Goal: Information Seeking & Learning: Learn about a topic

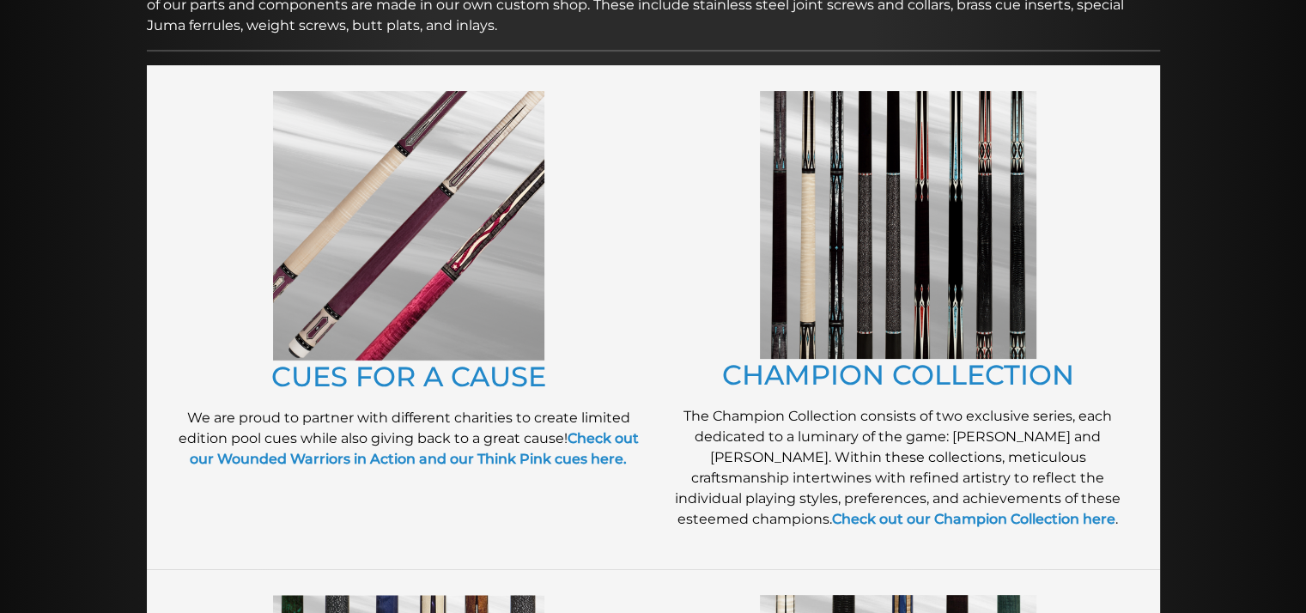
scroll to position [347, 0]
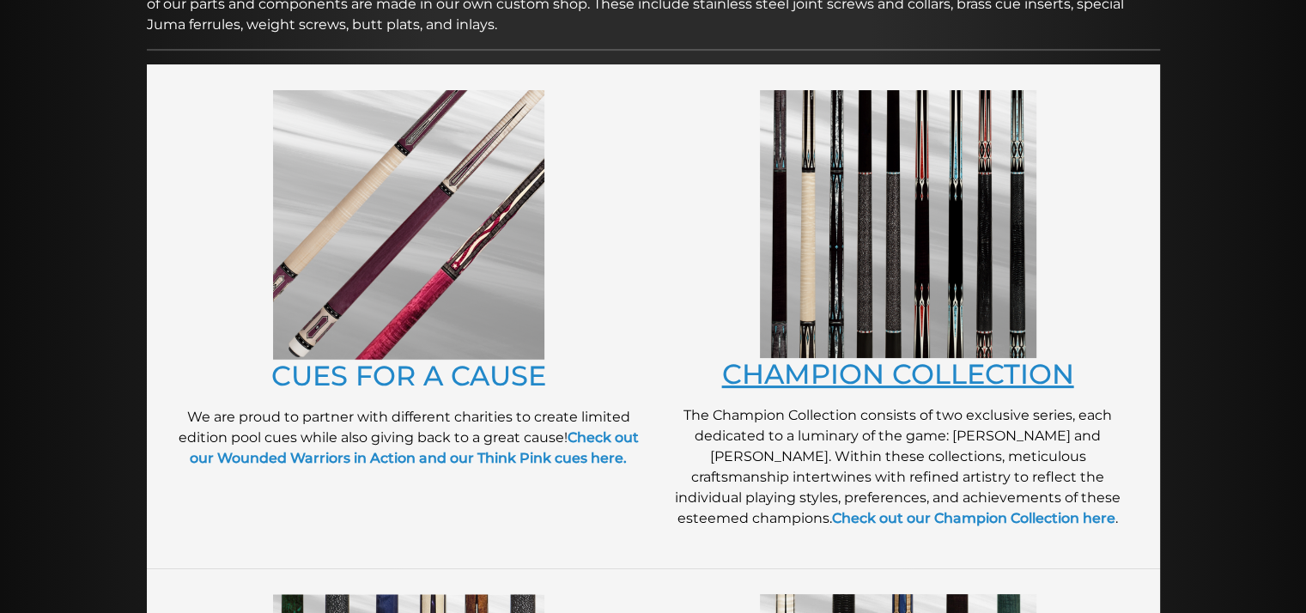
click at [931, 375] on link "CHAMPION COLLECTION" at bounding box center [898, 373] width 352 height 33
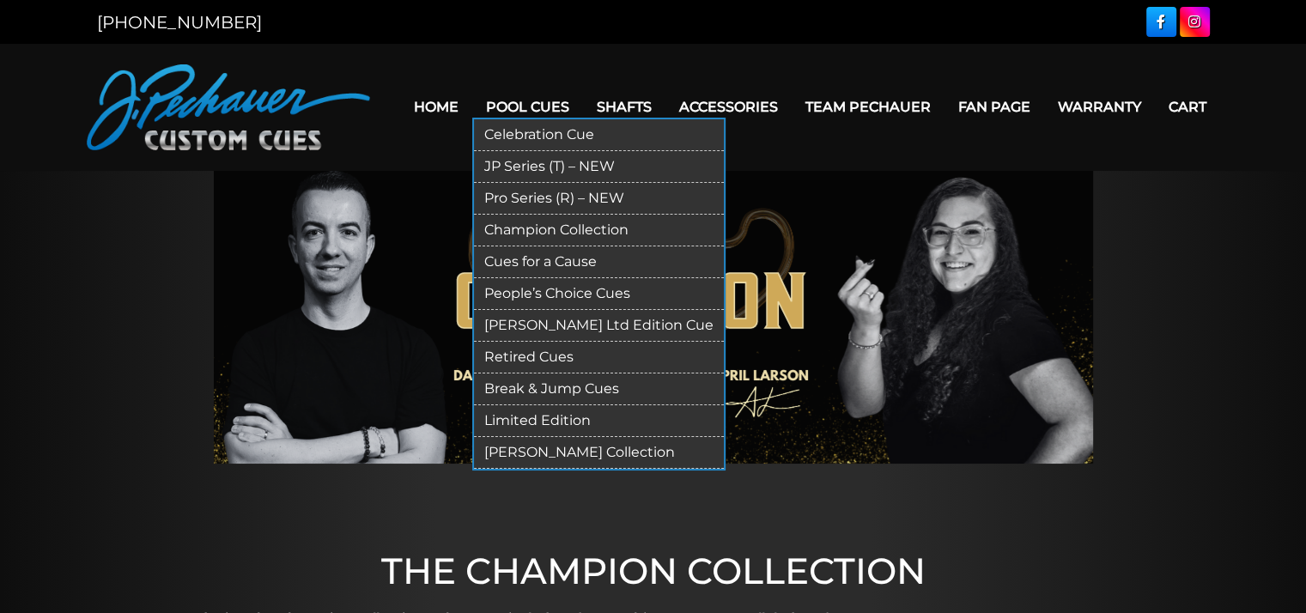
click at [531, 261] on link "Cues for a Cause" at bounding box center [599, 262] width 250 height 32
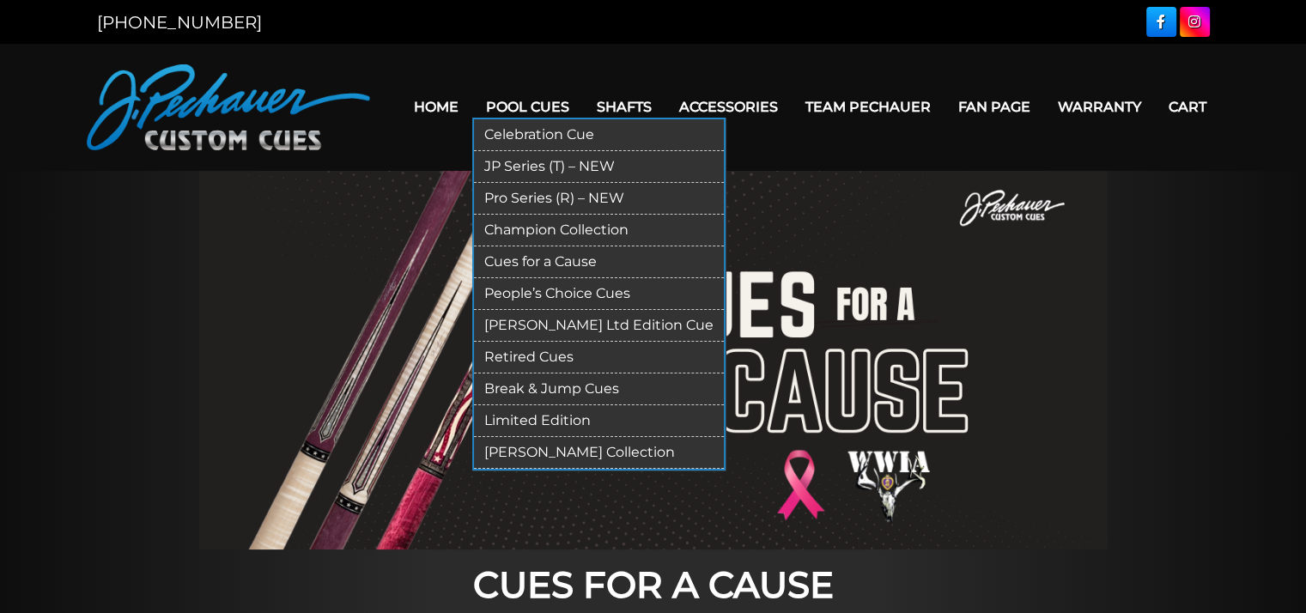
click at [534, 293] on link "People’s Choice Cues" at bounding box center [599, 294] width 250 height 32
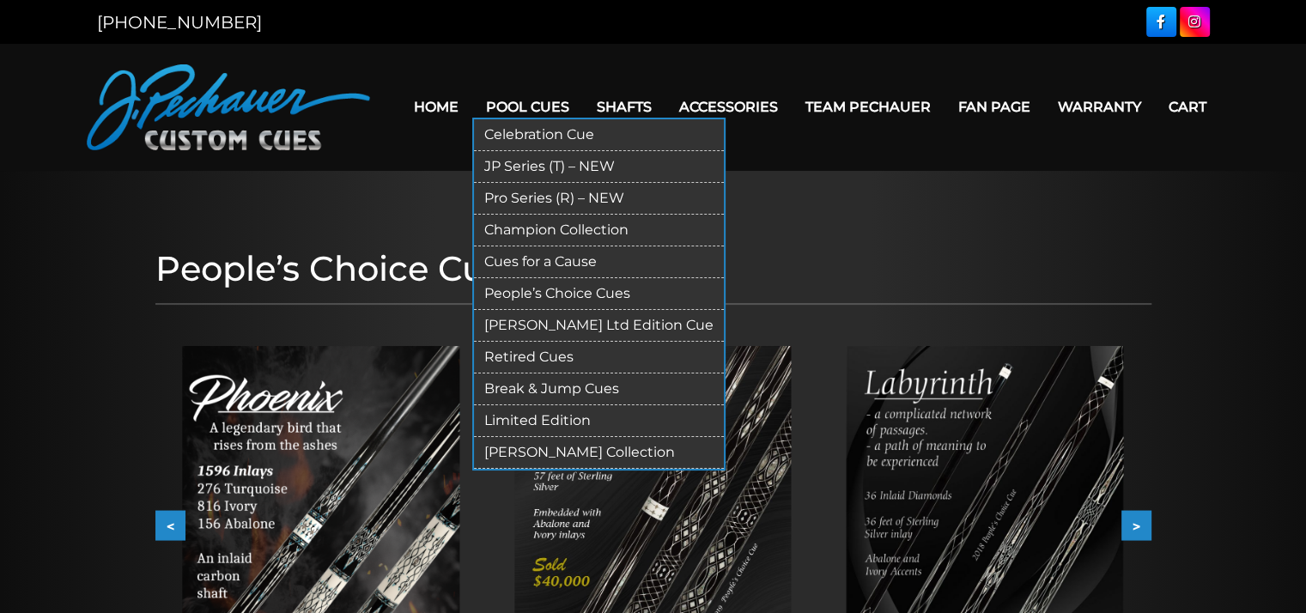
click at [536, 324] on link "[PERSON_NAME] Ltd Edition Cue" at bounding box center [599, 326] width 250 height 32
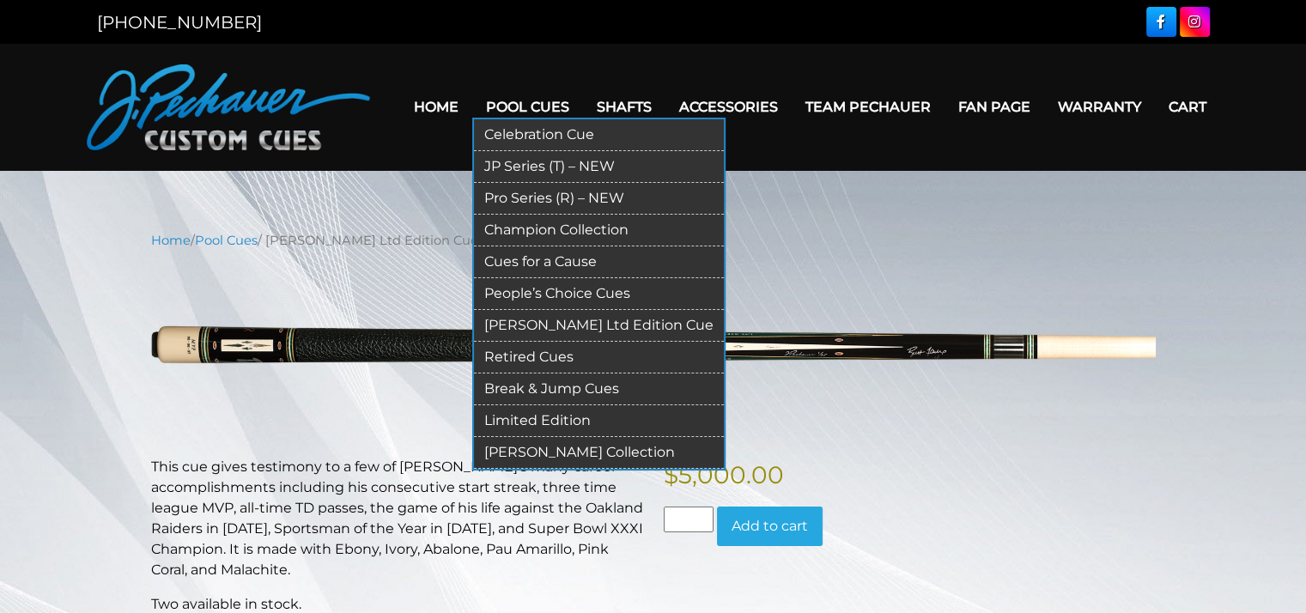
click at [532, 358] on link "Retired Cues" at bounding box center [599, 358] width 250 height 32
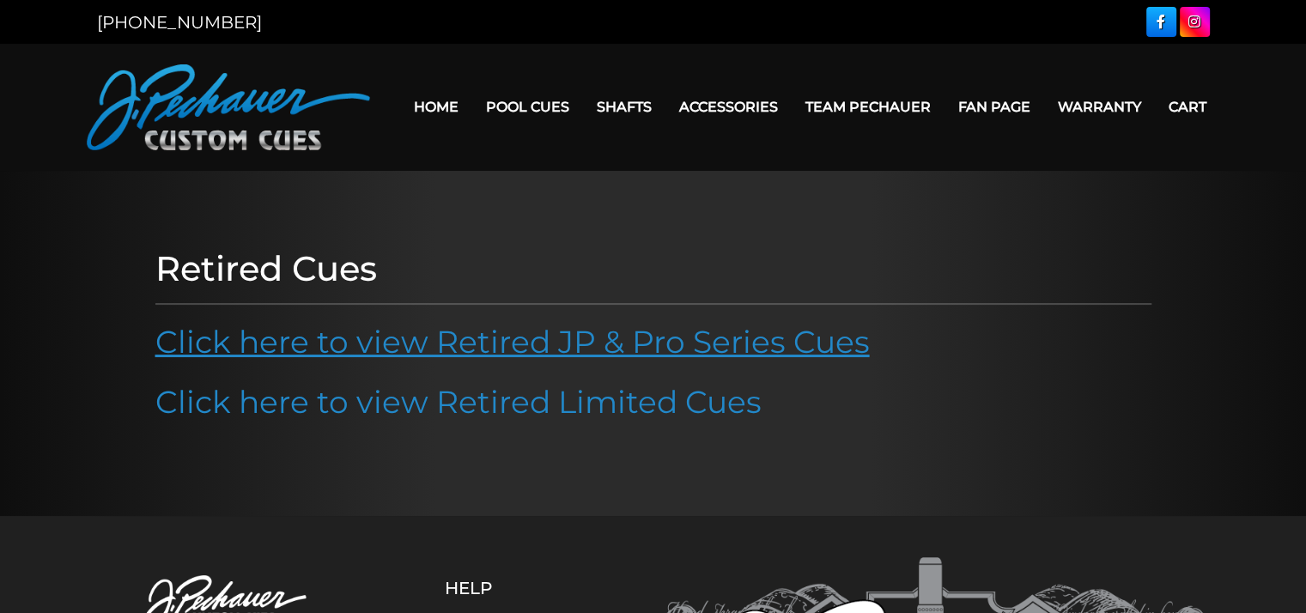
click at [541, 348] on link "Click here to view Retired JP & Pro Series Cues" at bounding box center [512, 342] width 714 height 38
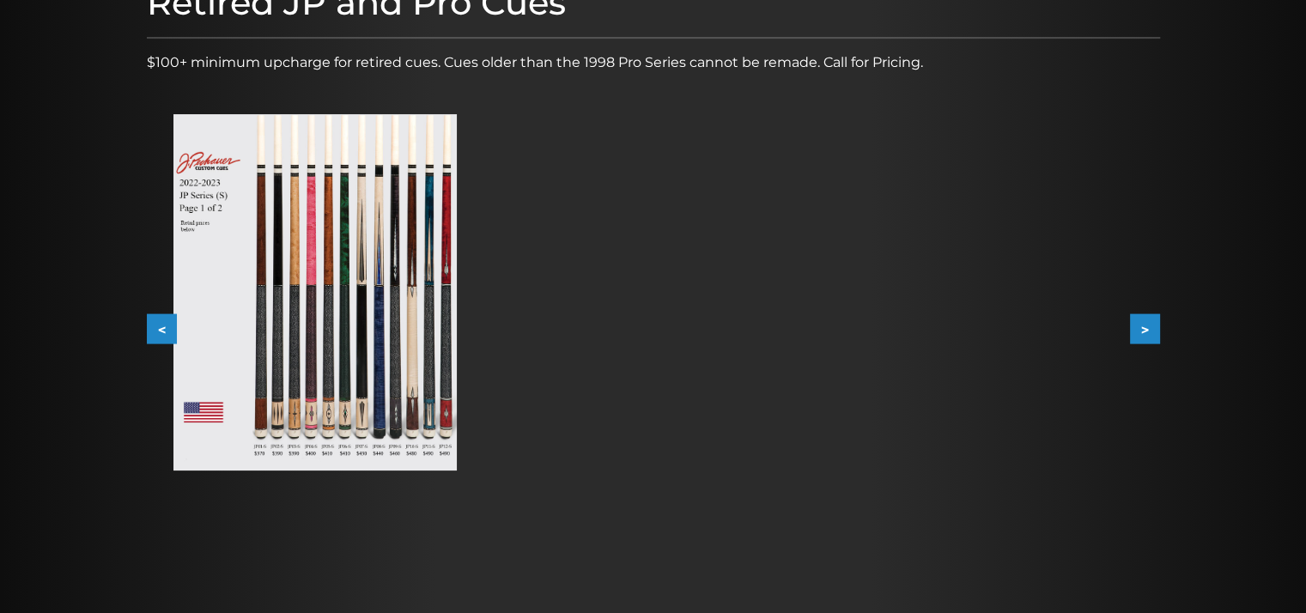
scroll to position [259, 0]
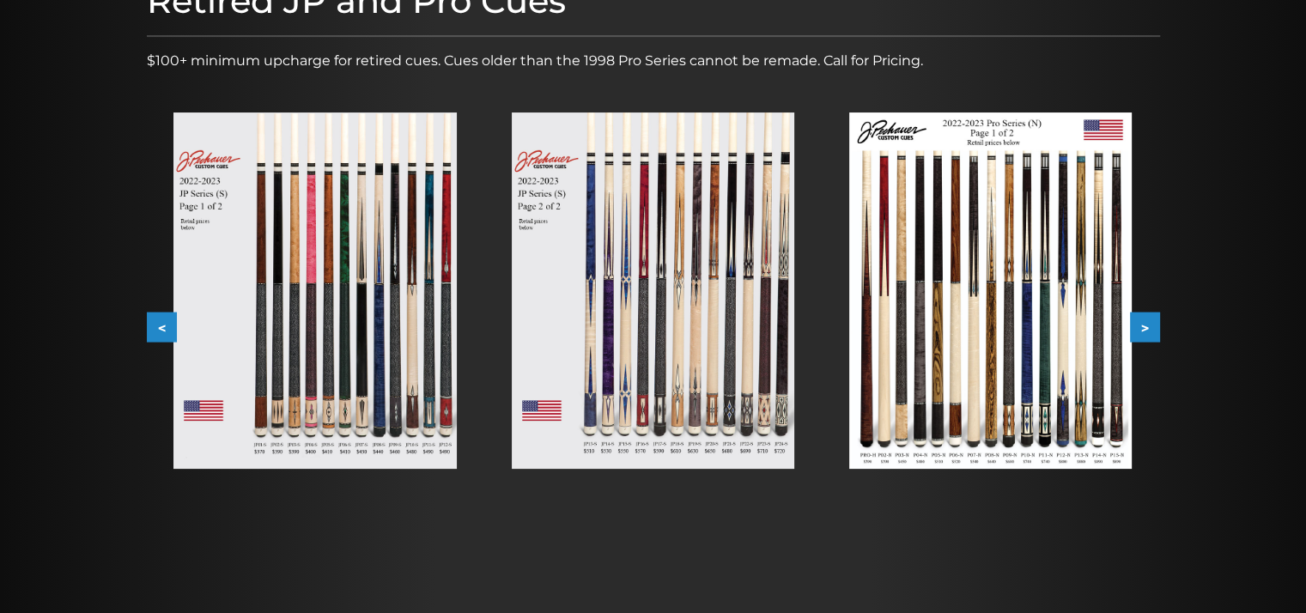
click at [708, 404] on img at bounding box center [653, 290] width 282 height 356
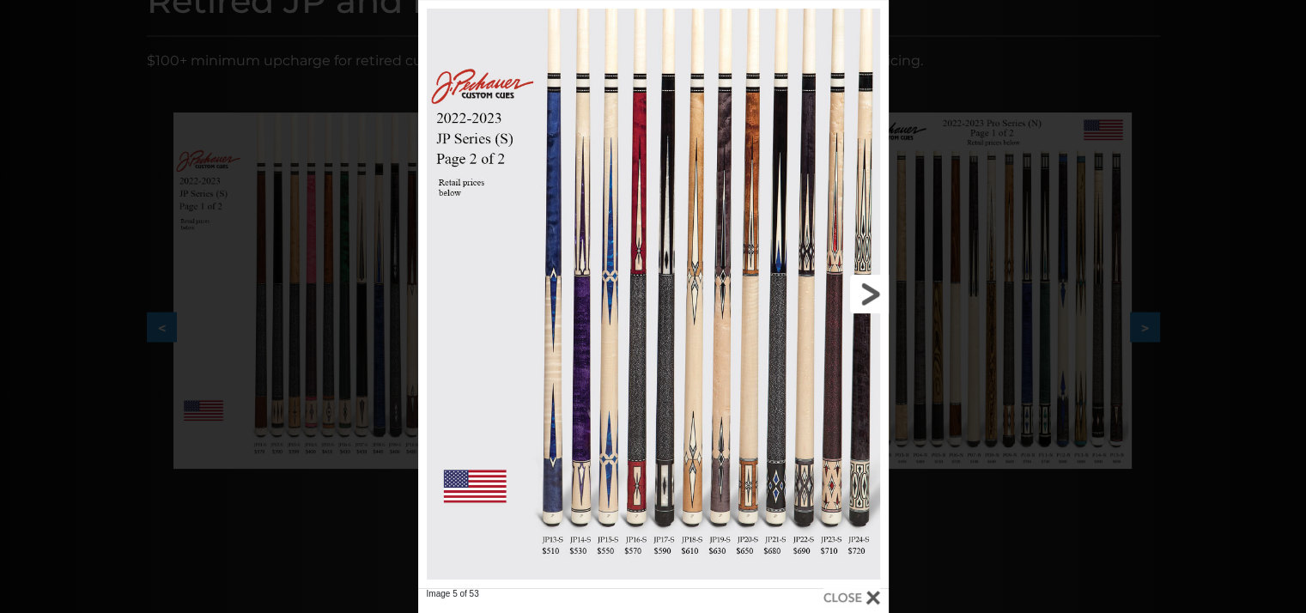
click at [872, 287] on link at bounding box center [783, 294] width 212 height 588
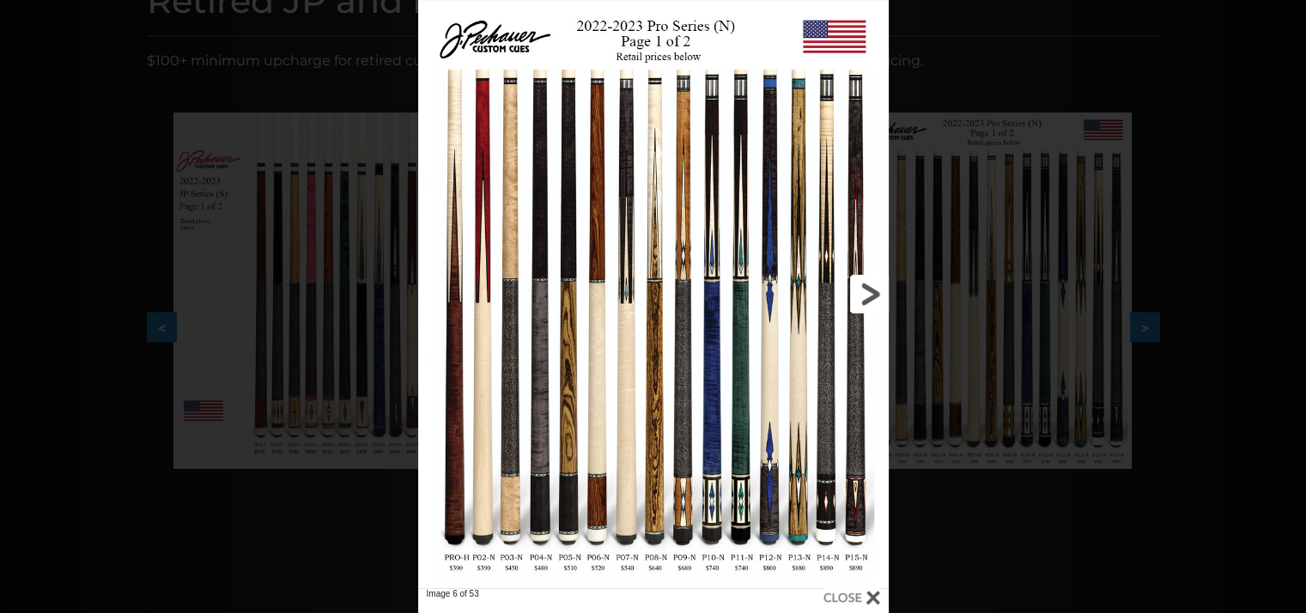
click at [862, 289] on link at bounding box center [783, 294] width 212 height 588
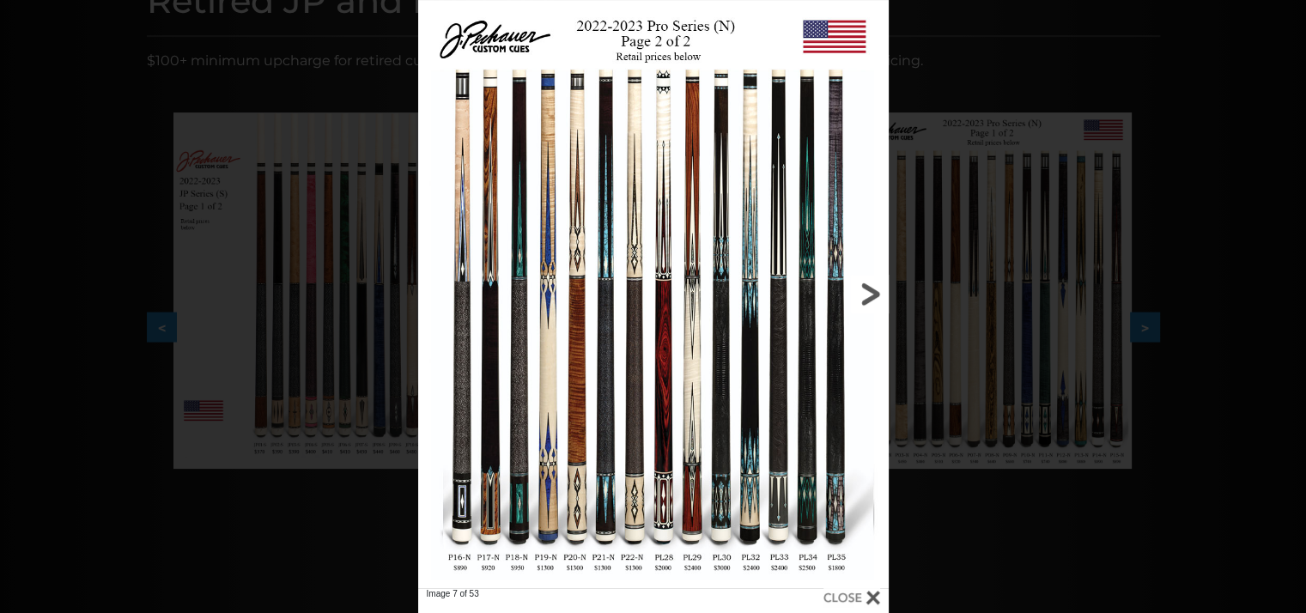
click at [862, 289] on link at bounding box center [783, 294] width 212 height 588
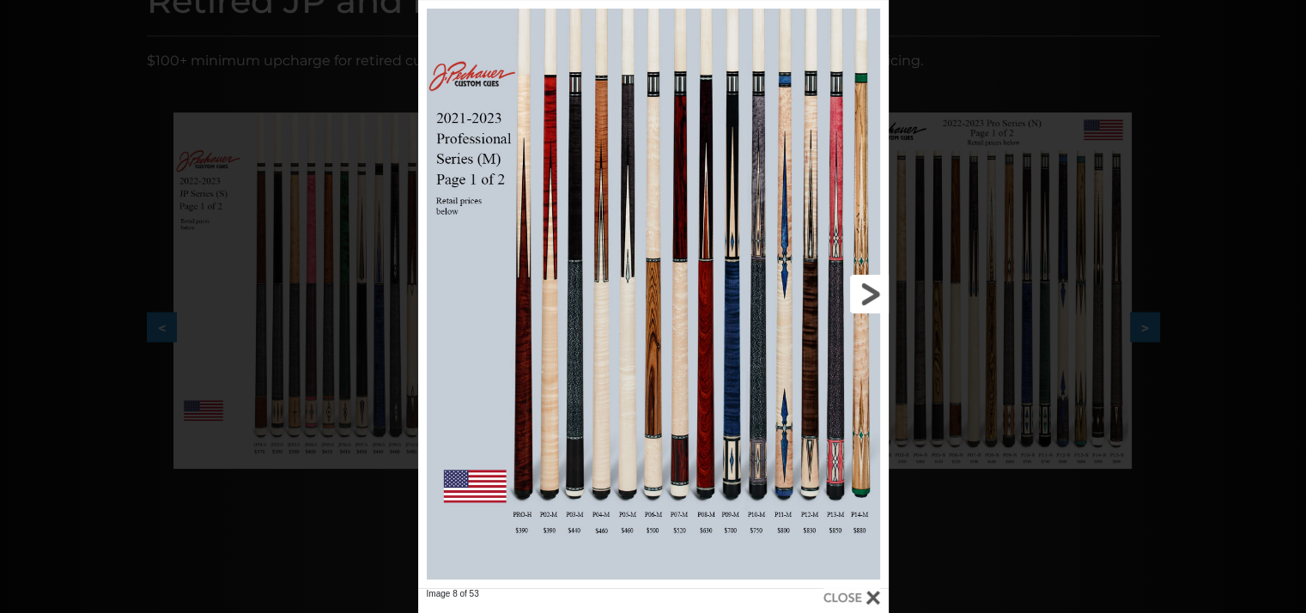
click at [866, 289] on link at bounding box center [783, 294] width 212 height 588
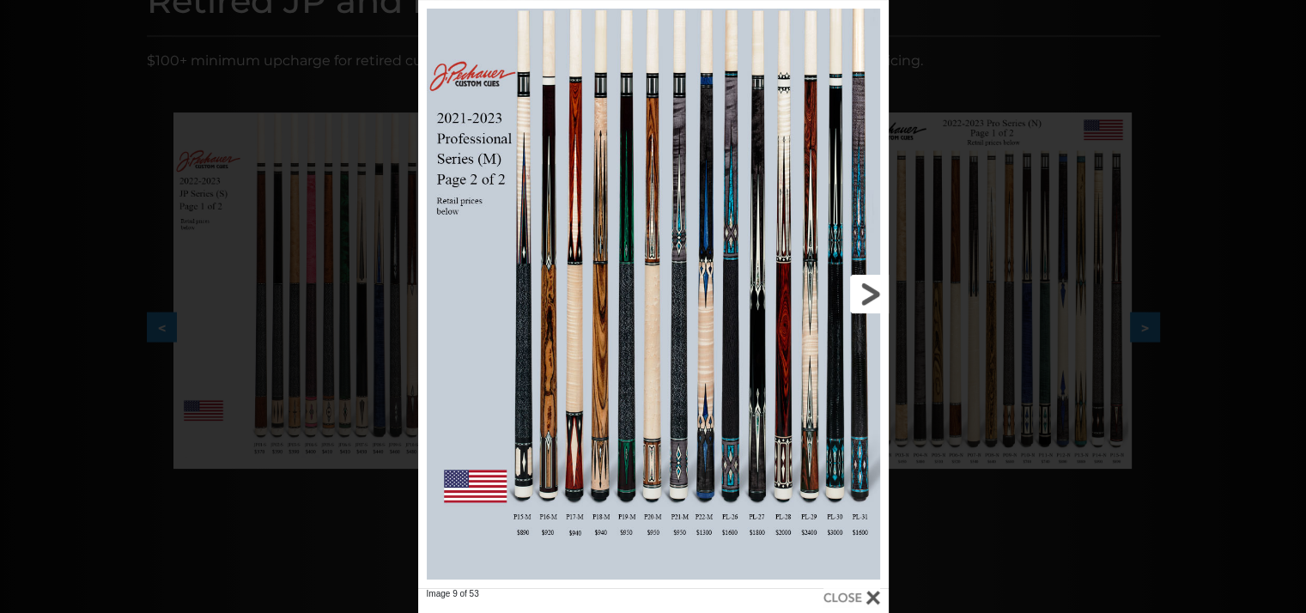
click at [866, 289] on link at bounding box center [783, 294] width 212 height 588
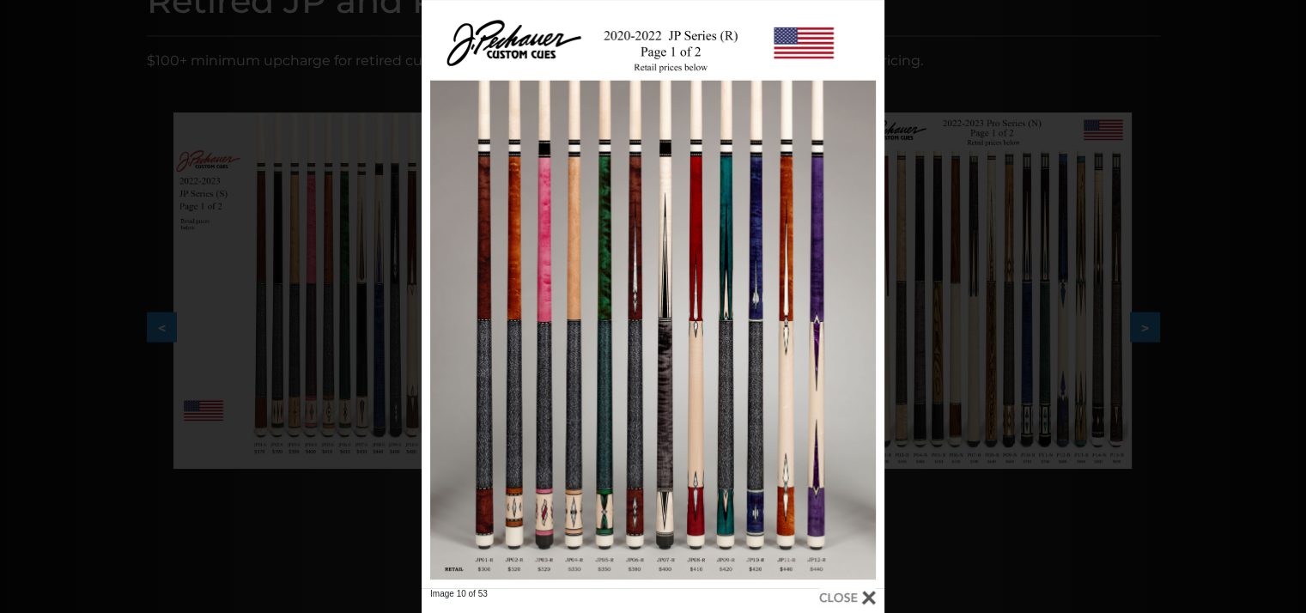
click at [633, 471] on div at bounding box center [653, 294] width 463 height 588
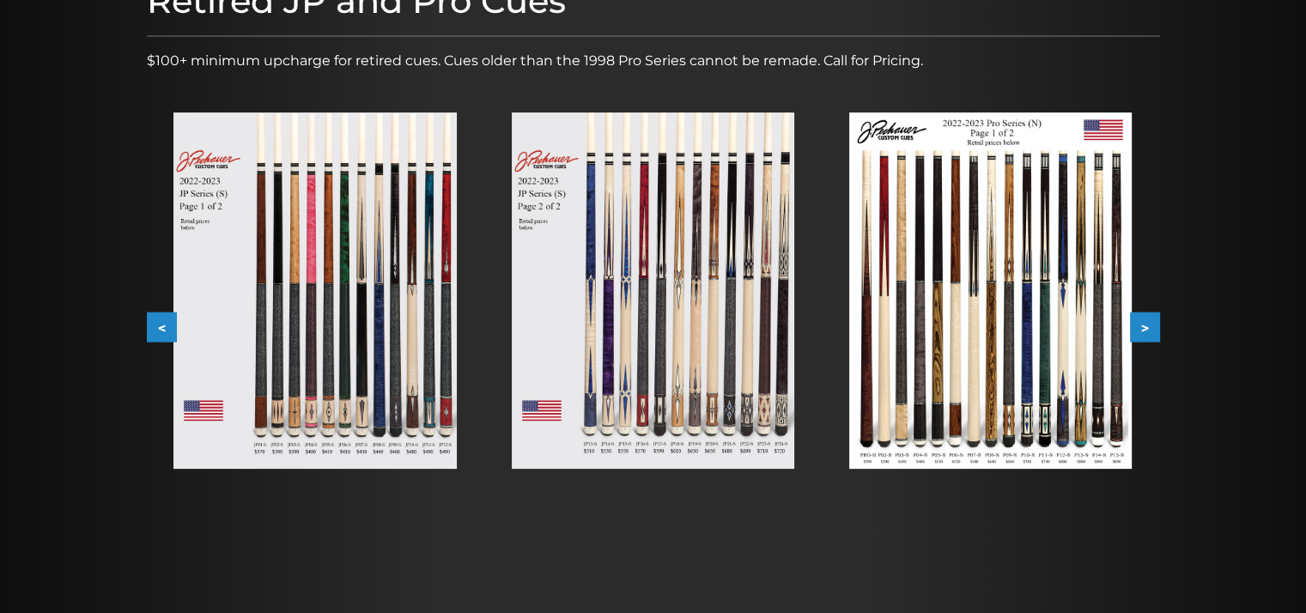
click at [1118, 416] on img at bounding box center [990, 290] width 282 height 356
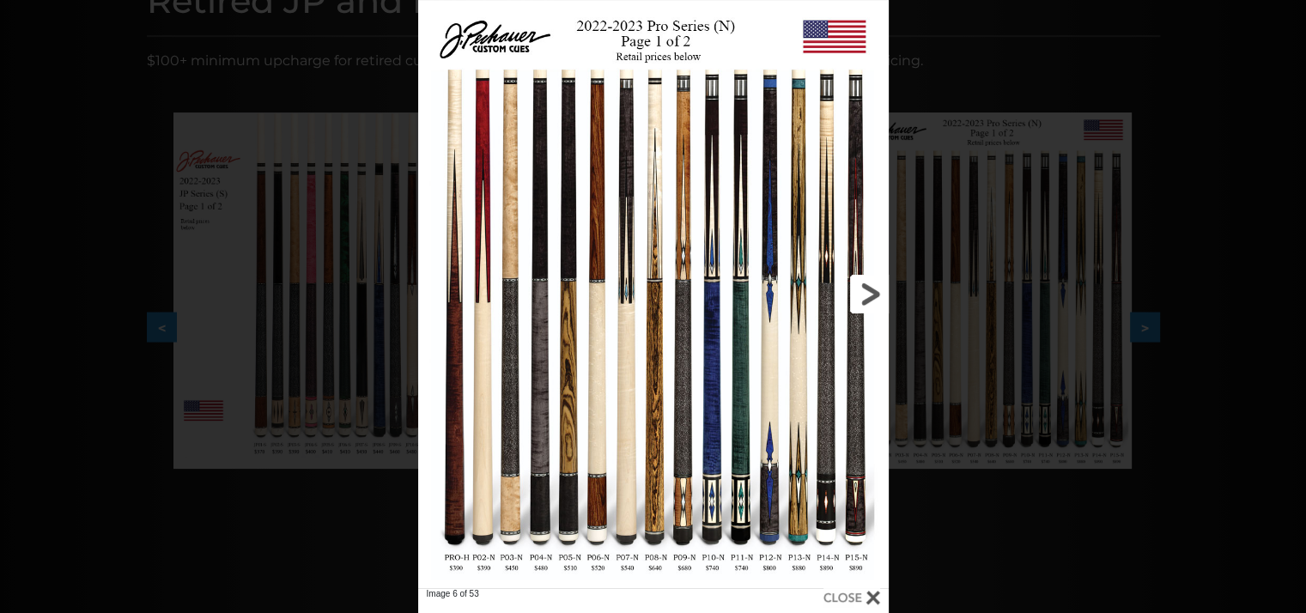
click at [871, 302] on link at bounding box center [783, 294] width 212 height 588
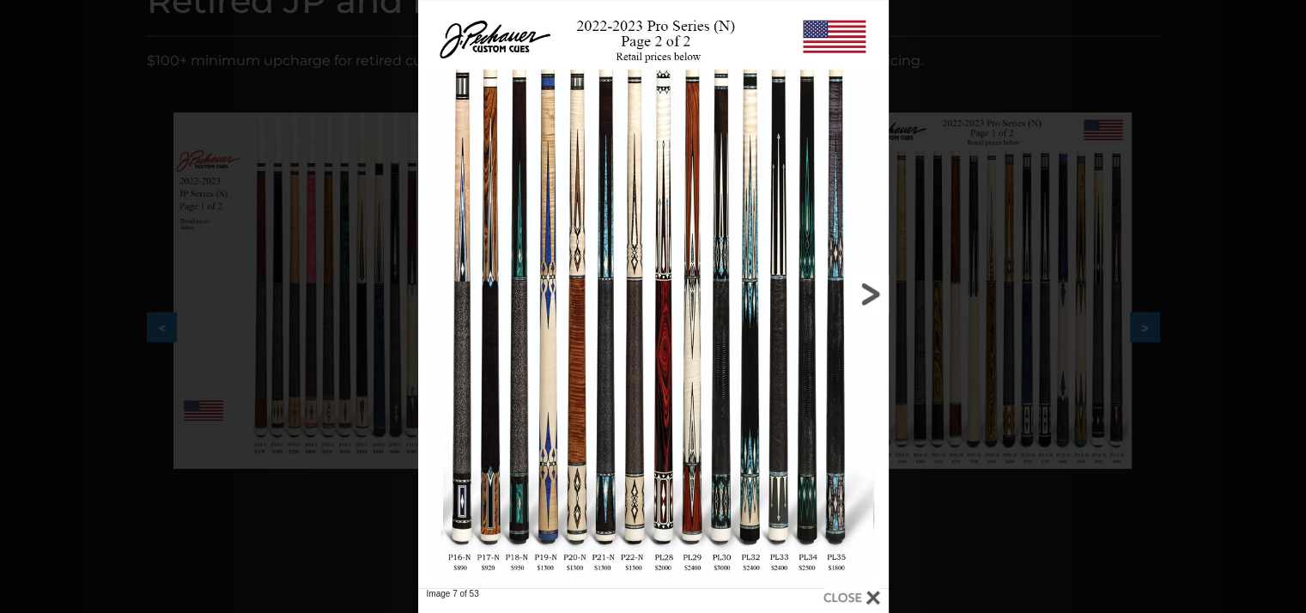
click at [869, 296] on link at bounding box center [783, 294] width 212 height 588
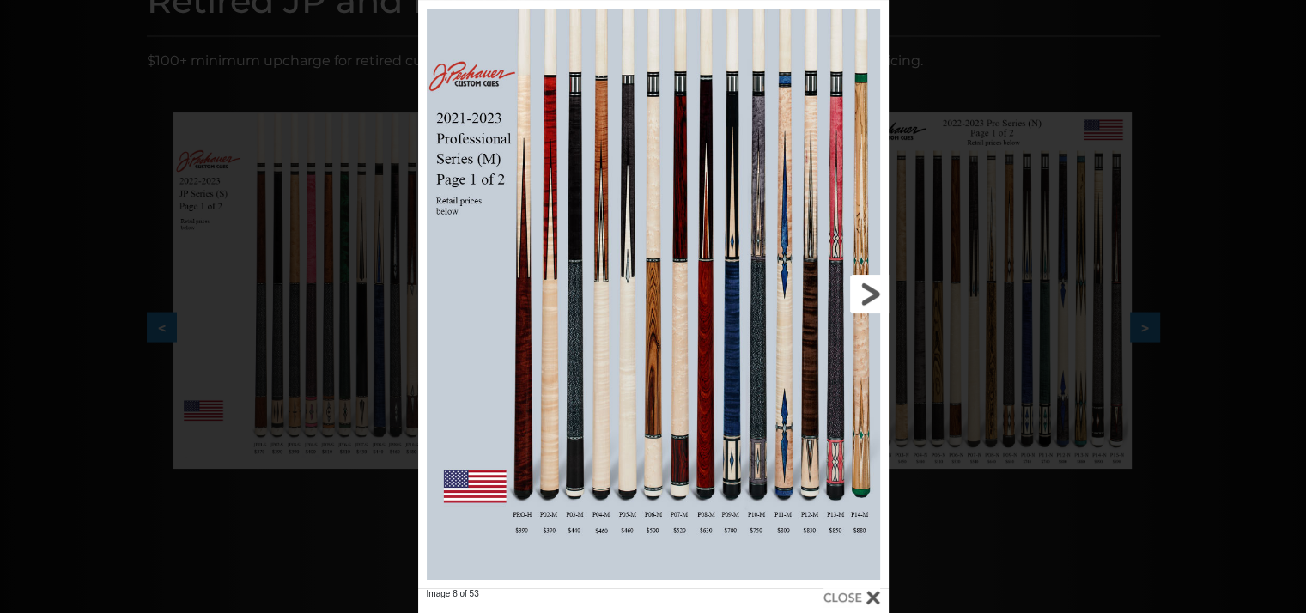
click at [869, 296] on link at bounding box center [783, 294] width 212 height 588
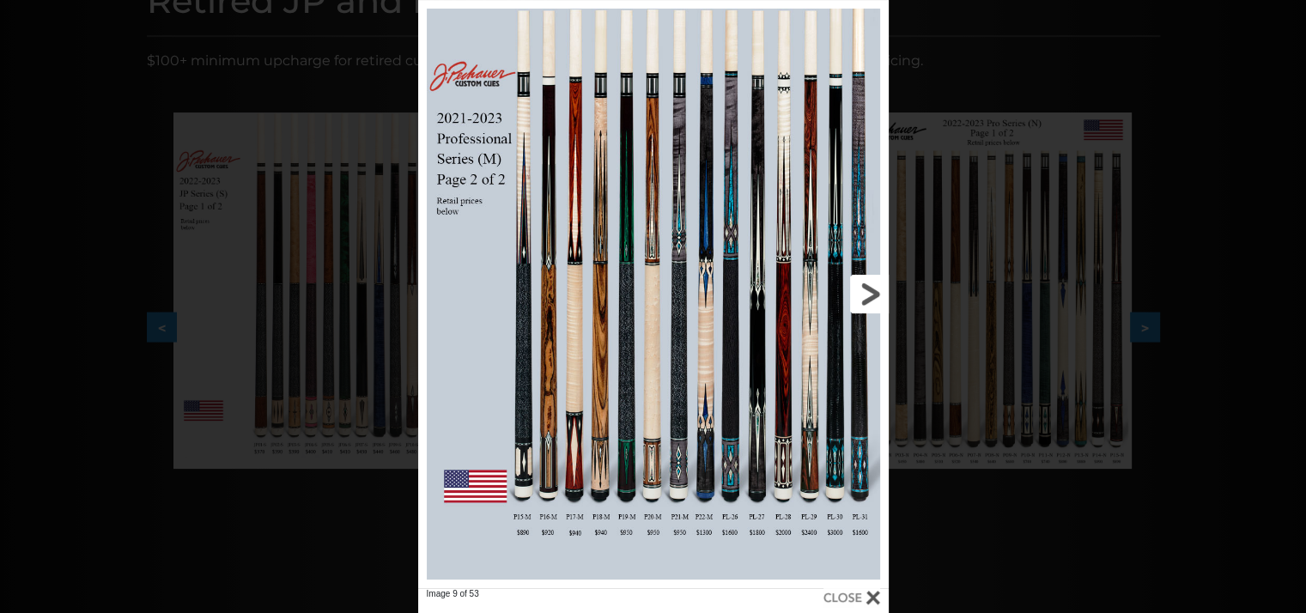
click at [869, 296] on link at bounding box center [783, 294] width 212 height 588
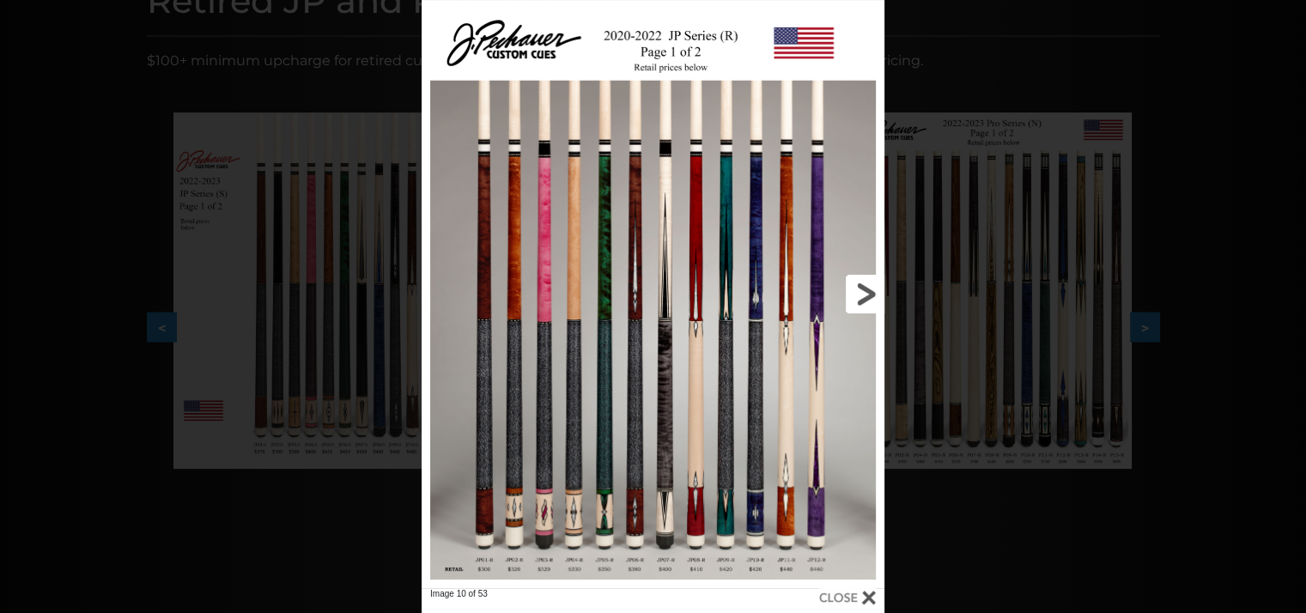
click at [869, 296] on link at bounding box center [780, 294] width 209 height 588
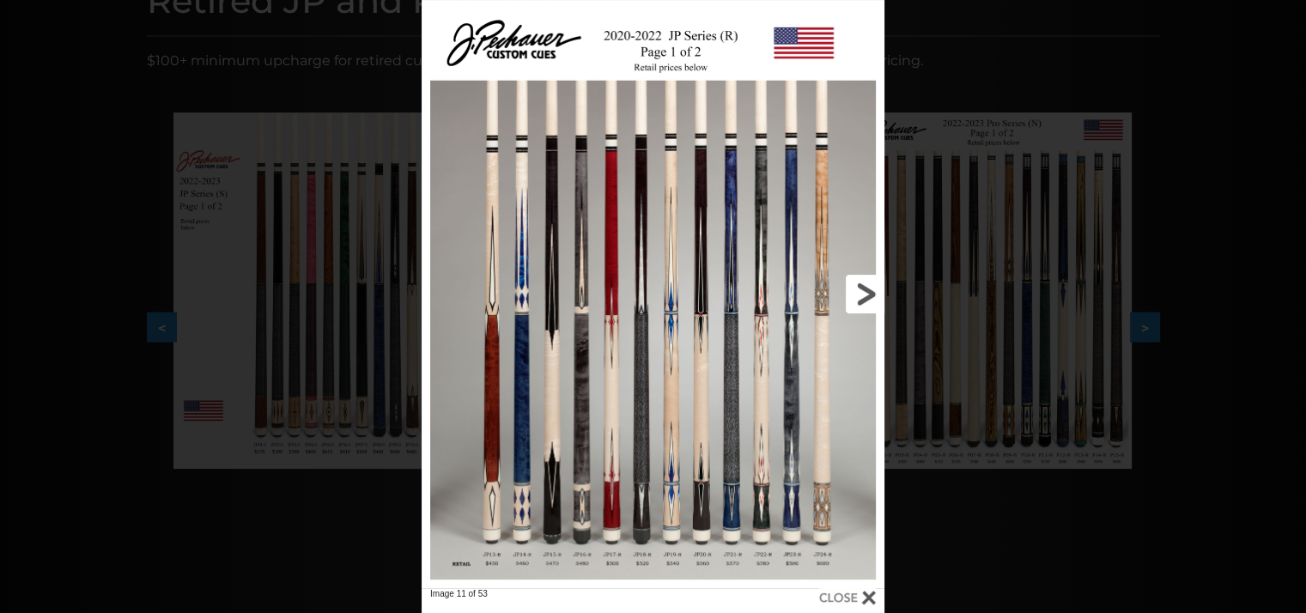
click at [869, 296] on link at bounding box center [780, 294] width 209 height 588
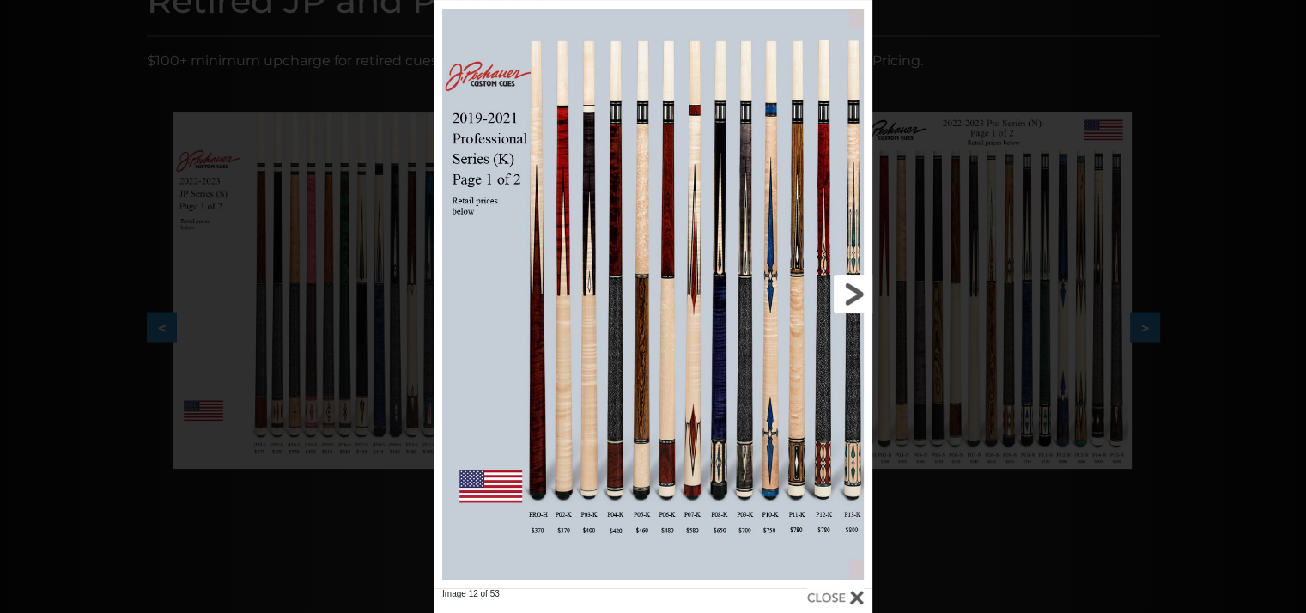
click at [850, 291] on link at bounding box center [773, 294] width 197 height 588
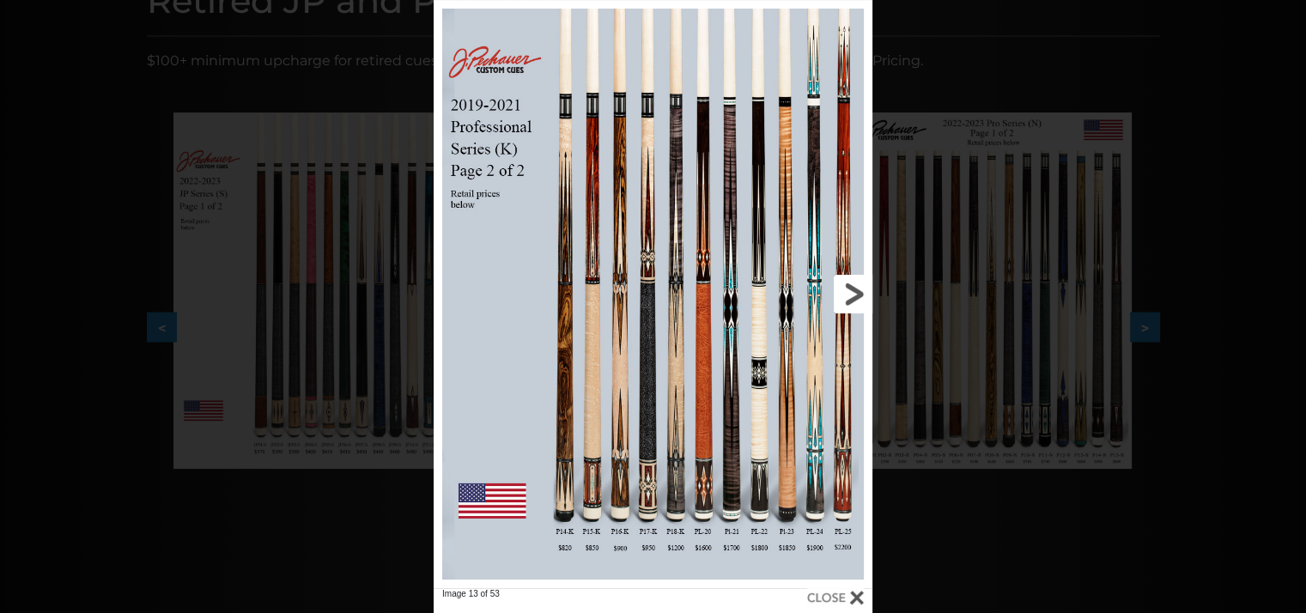
click at [850, 291] on link at bounding box center [773, 294] width 197 height 588
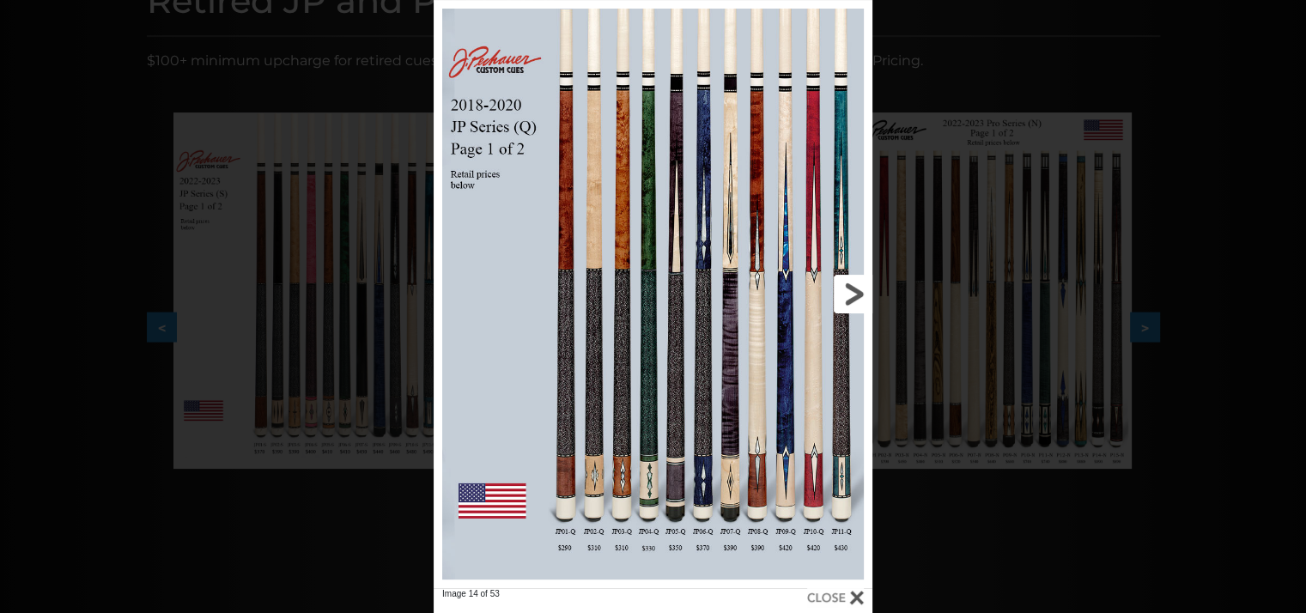
click at [850, 291] on link at bounding box center [773, 294] width 197 height 588
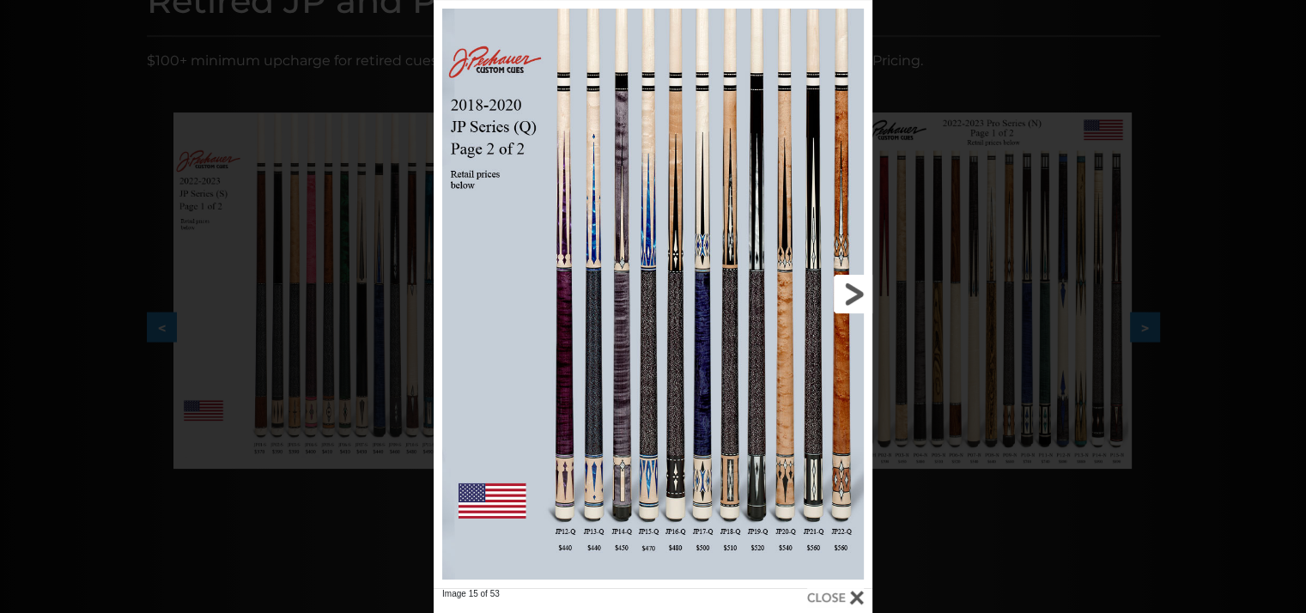
click at [850, 291] on link at bounding box center [773, 294] width 197 height 588
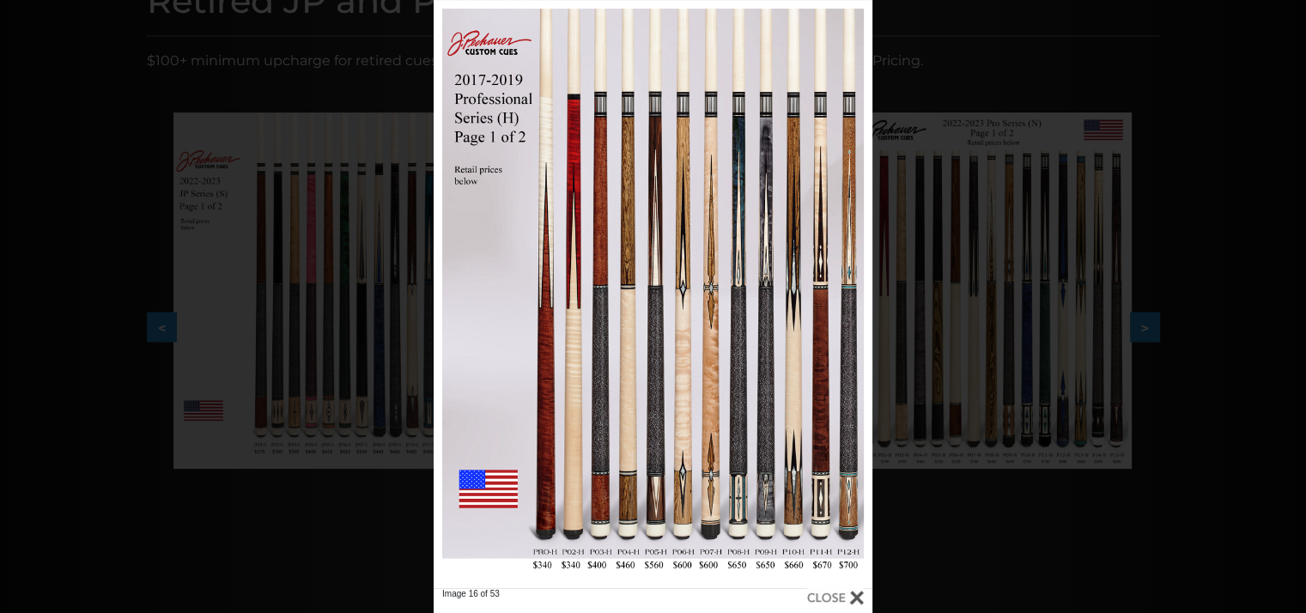
click at [852, 592] on div at bounding box center [835, 597] width 57 height 19
